Goal: Use online tool/utility: Use online tool/utility

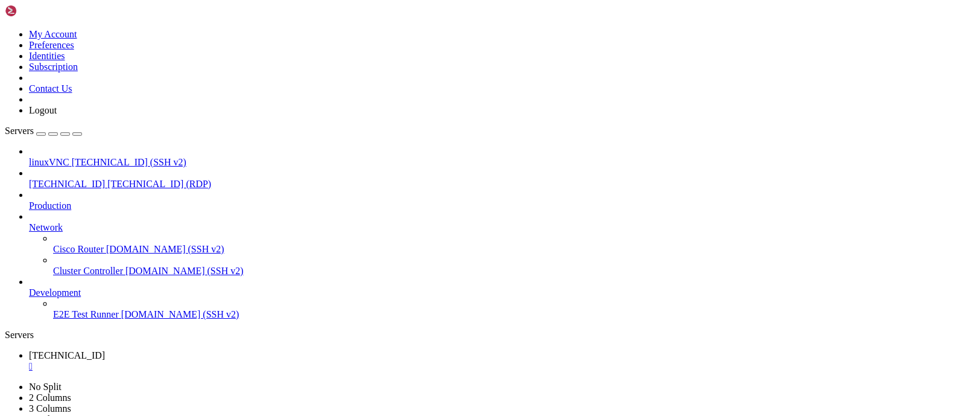
drag, startPoint x: 259, startPoint y: 816, endPoint x: 409, endPoint y: 811, distance: 149.7
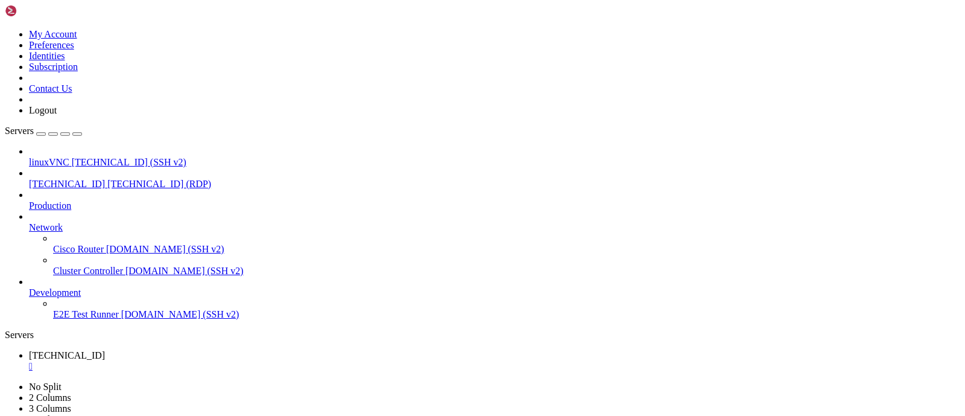
drag, startPoint x: 624, startPoint y: 576, endPoint x: 653, endPoint y: 571, distance: 28.9
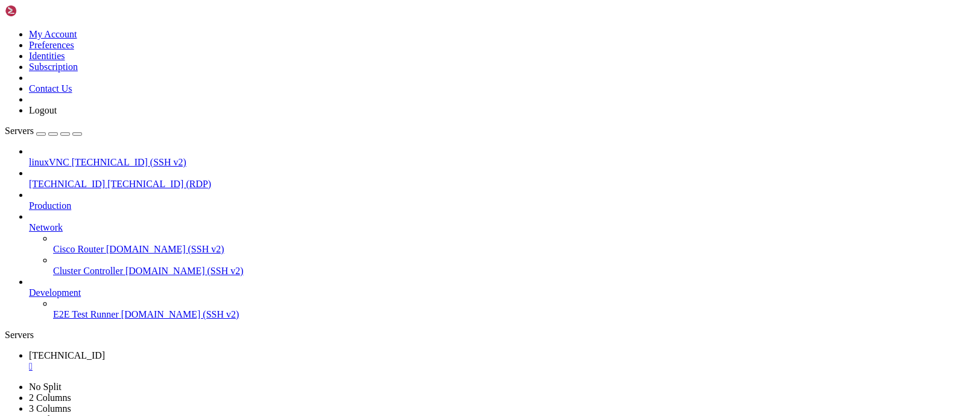
drag, startPoint x: 624, startPoint y: 579, endPoint x: 668, endPoint y: 574, distance: 44.3
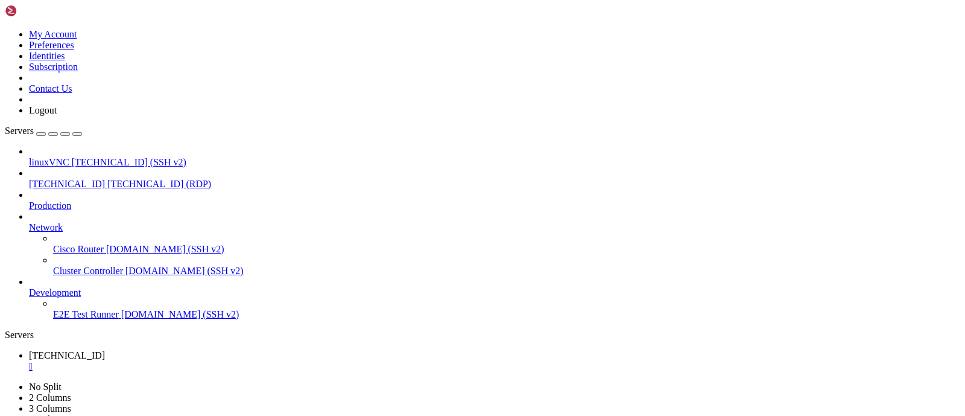
drag, startPoint x: 235, startPoint y: 814, endPoint x: 237, endPoint y: 824, distance: 9.8
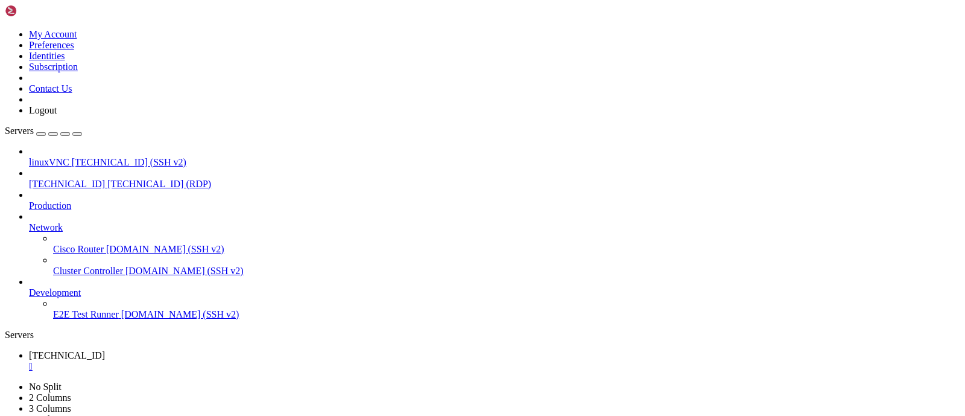
drag, startPoint x: 271, startPoint y: 817, endPoint x: 397, endPoint y: 811, distance: 126.2
